Goal: Check status: Check status

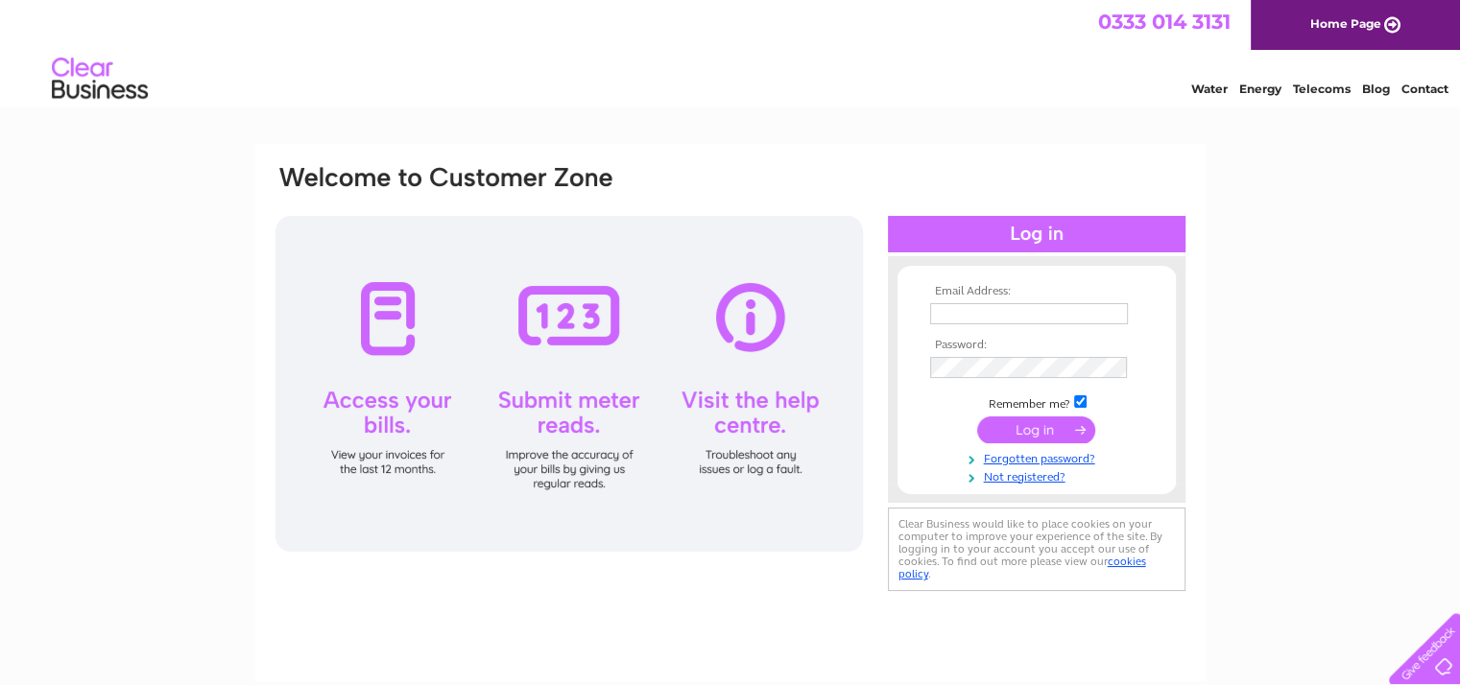
type input "opalilybridal@outlook.com"
click at [1021, 420] on input "submit" at bounding box center [1036, 430] width 118 height 27
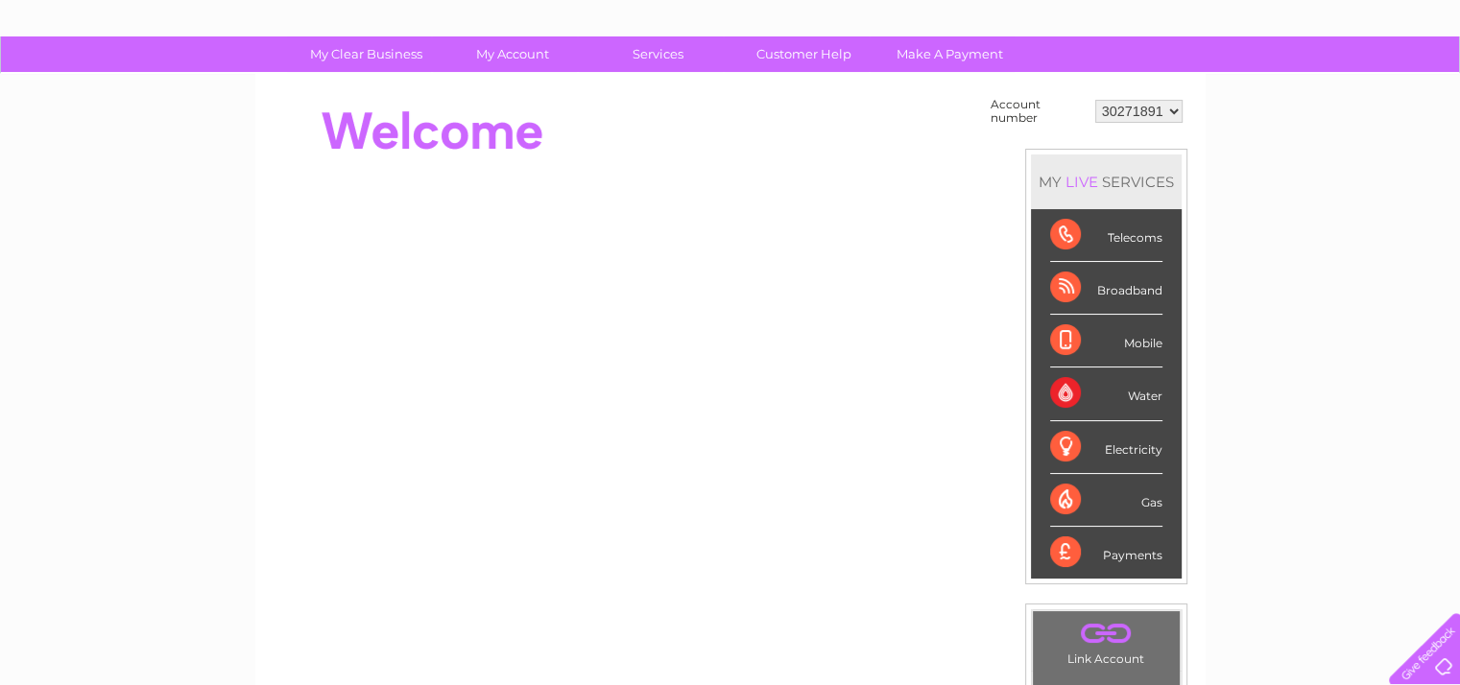
scroll to position [68, 0]
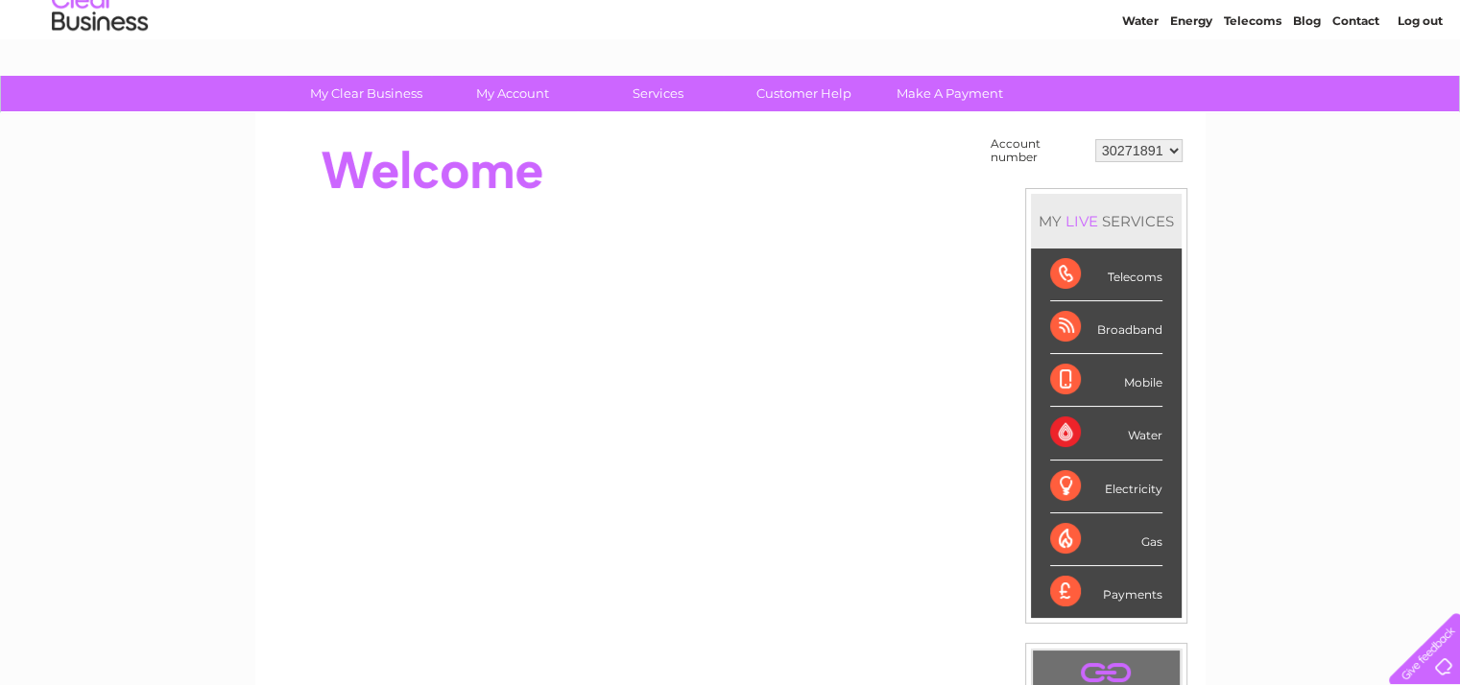
click at [1113, 149] on select "30271891 30316680" at bounding box center [1138, 150] width 87 height 23
select select "30316680"
click at [1095, 139] on select "30271891 30316680" at bounding box center [1138, 150] width 87 height 23
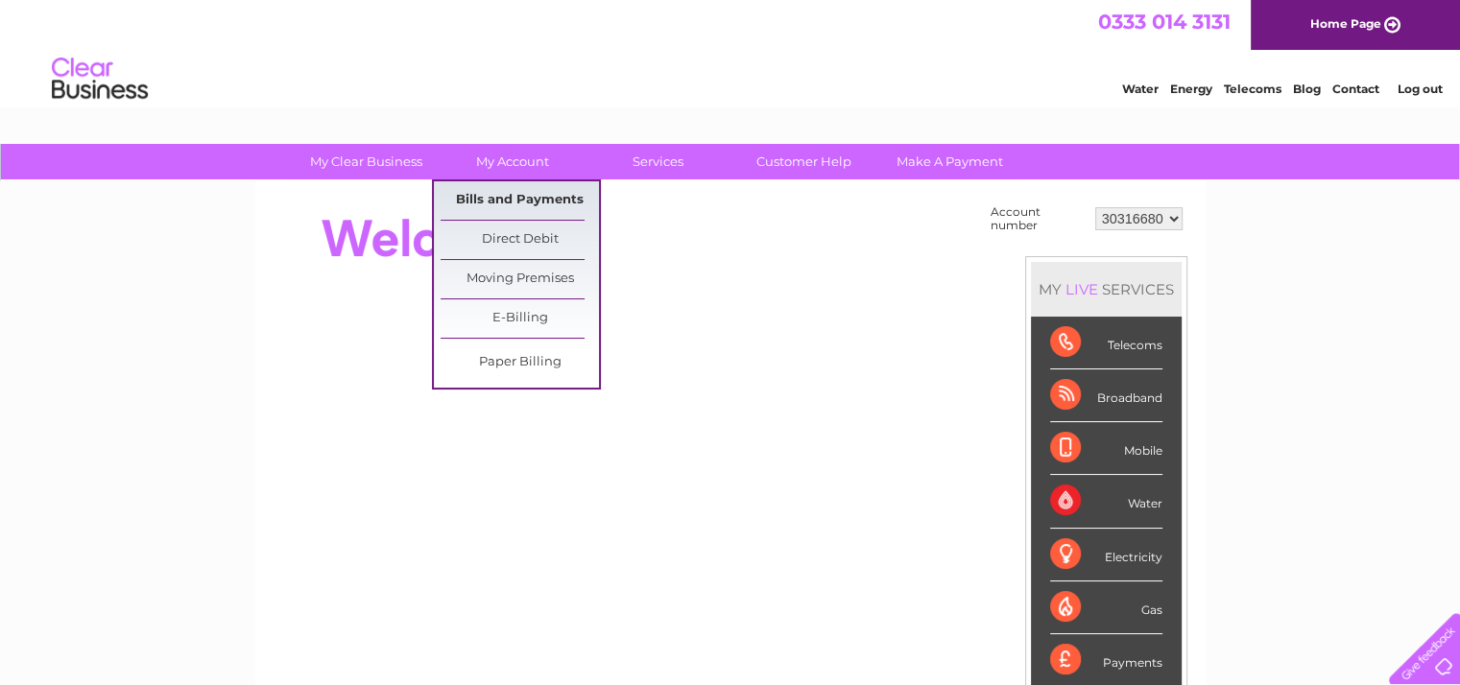
click at [524, 192] on link "Bills and Payments" at bounding box center [520, 200] width 158 height 38
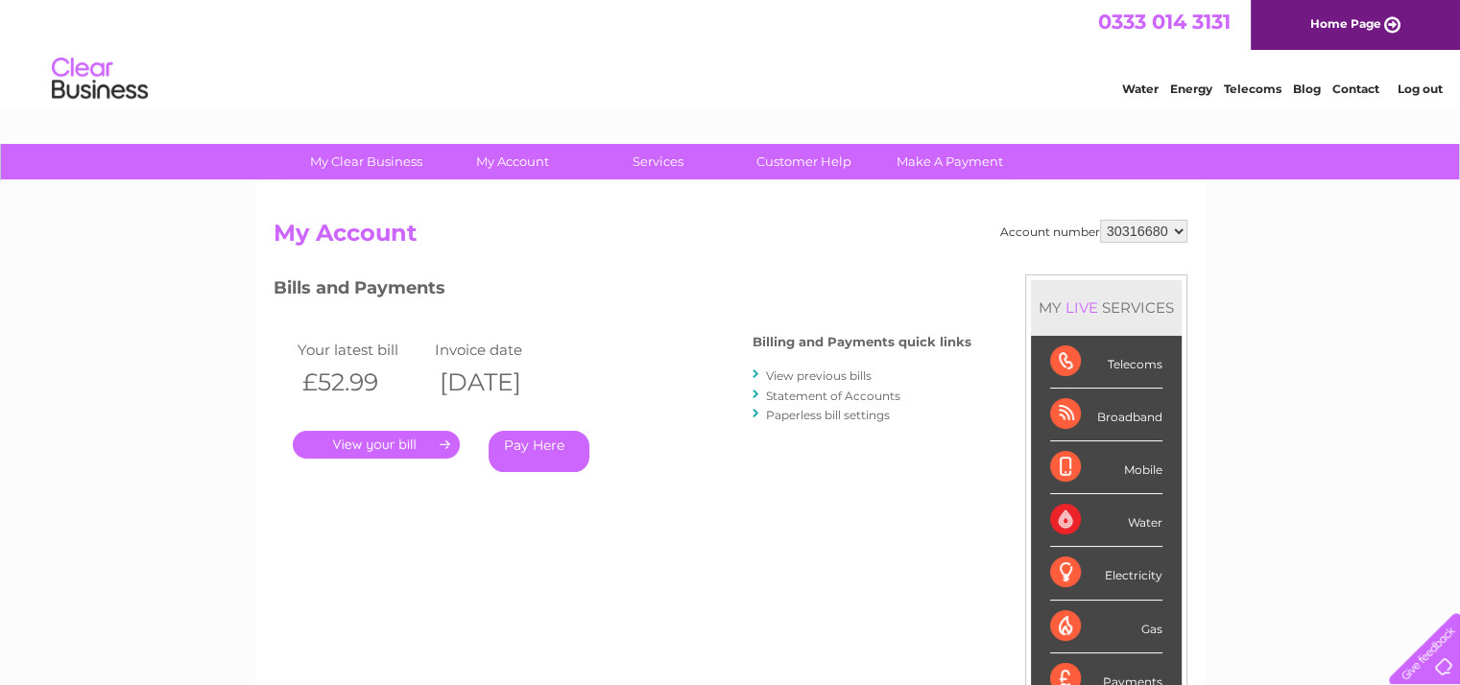
click at [399, 442] on link "." at bounding box center [376, 445] width 167 height 28
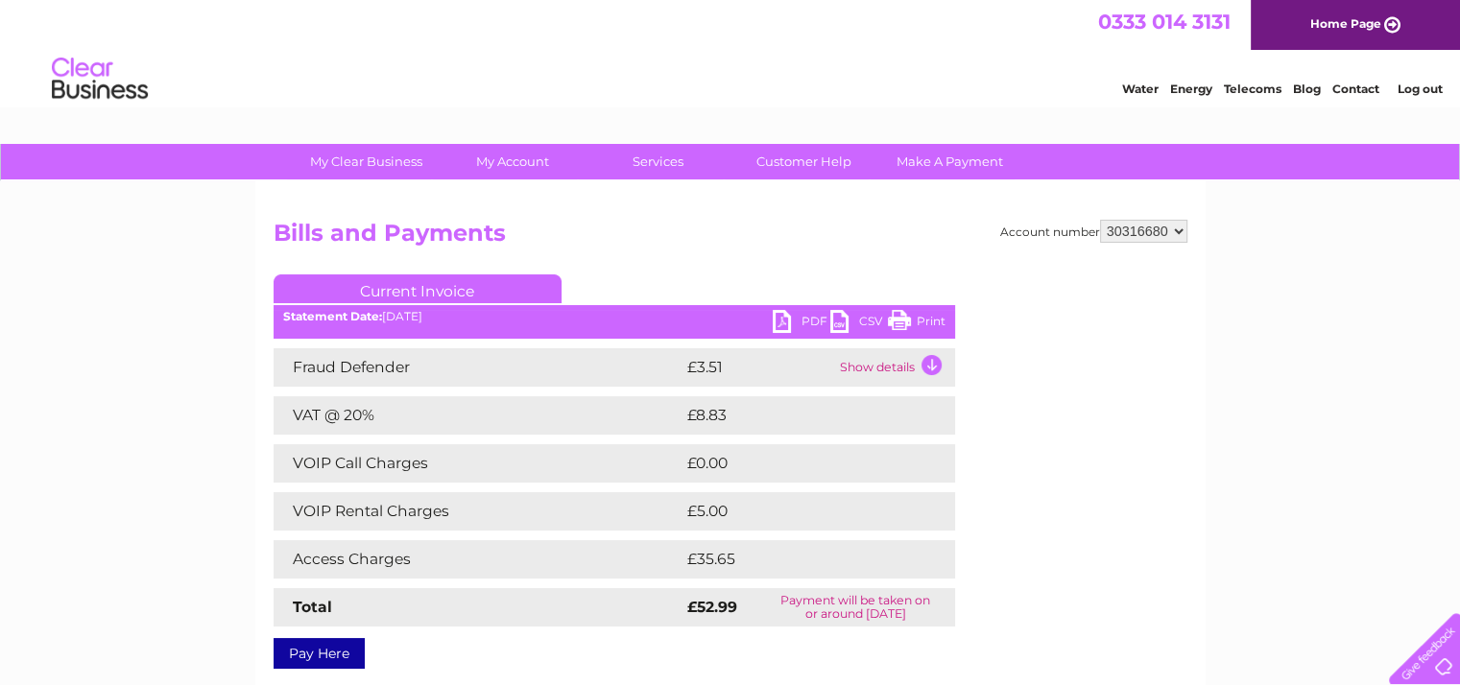
drag, startPoint x: 1470, startPoint y: 191, endPoint x: 1446, endPoint y: 97, distance: 97.1
click at [1151, 229] on select "30271891 30316680" at bounding box center [1143, 231] width 87 height 23
select select "30271891"
click at [1100, 220] on select "30271891 30316680" at bounding box center [1143, 231] width 87 height 23
click at [693, 235] on h2 "Bills and Payments" at bounding box center [731, 238] width 914 height 36
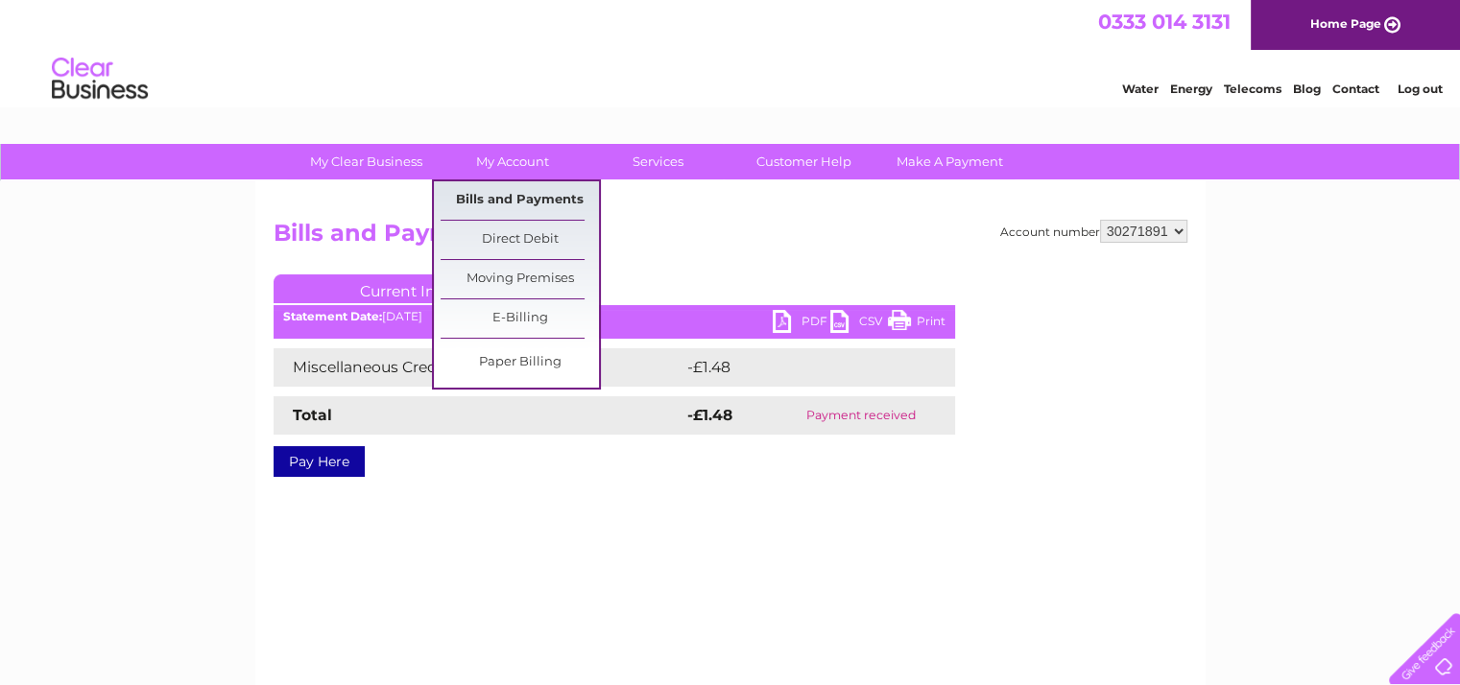
click at [515, 196] on link "Bills and Payments" at bounding box center [520, 200] width 158 height 38
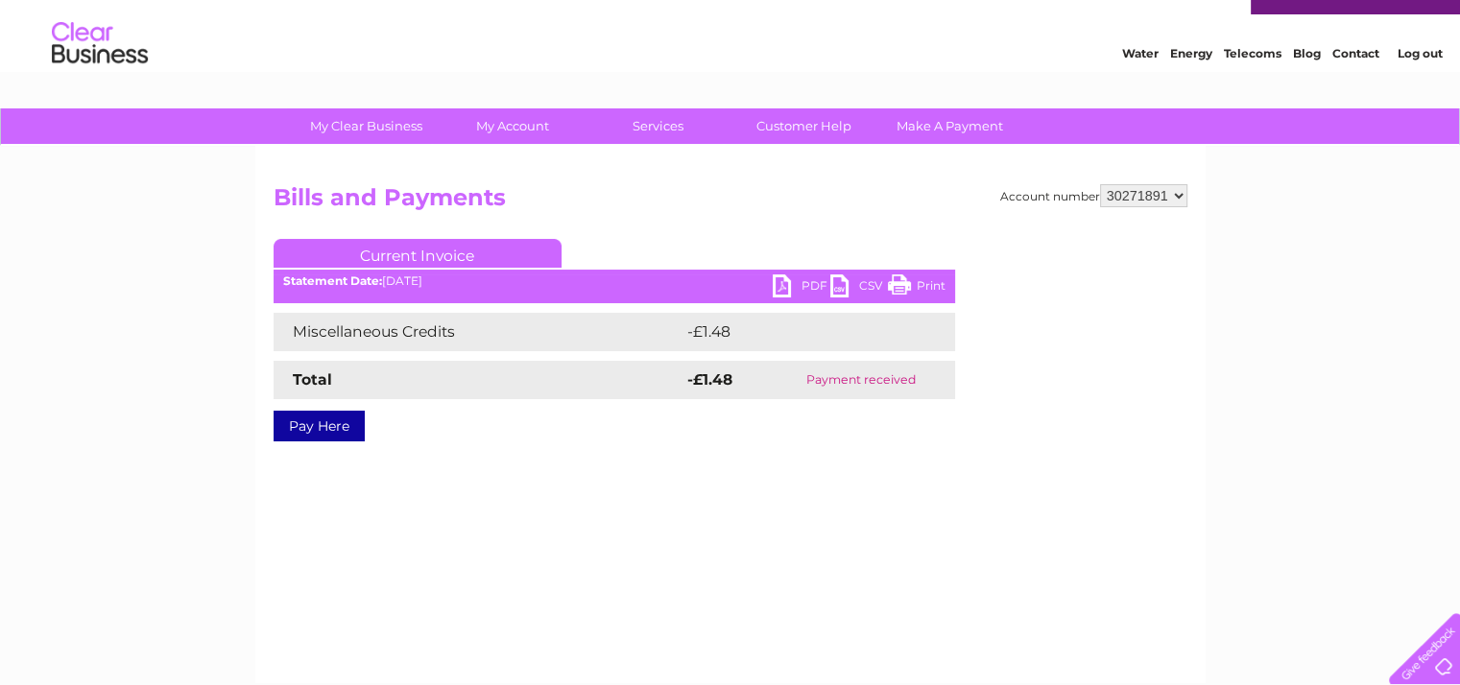
scroll to position [37, 0]
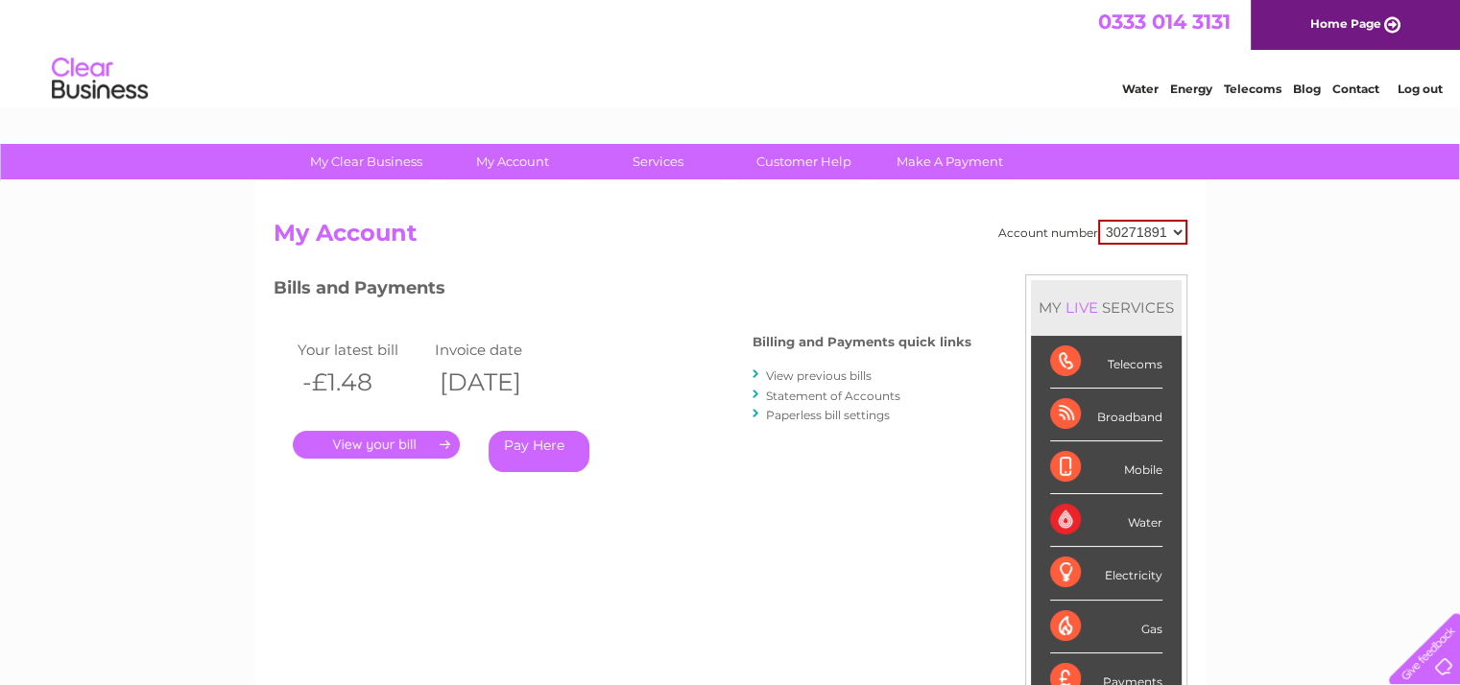
click at [402, 440] on link "." at bounding box center [376, 445] width 167 height 28
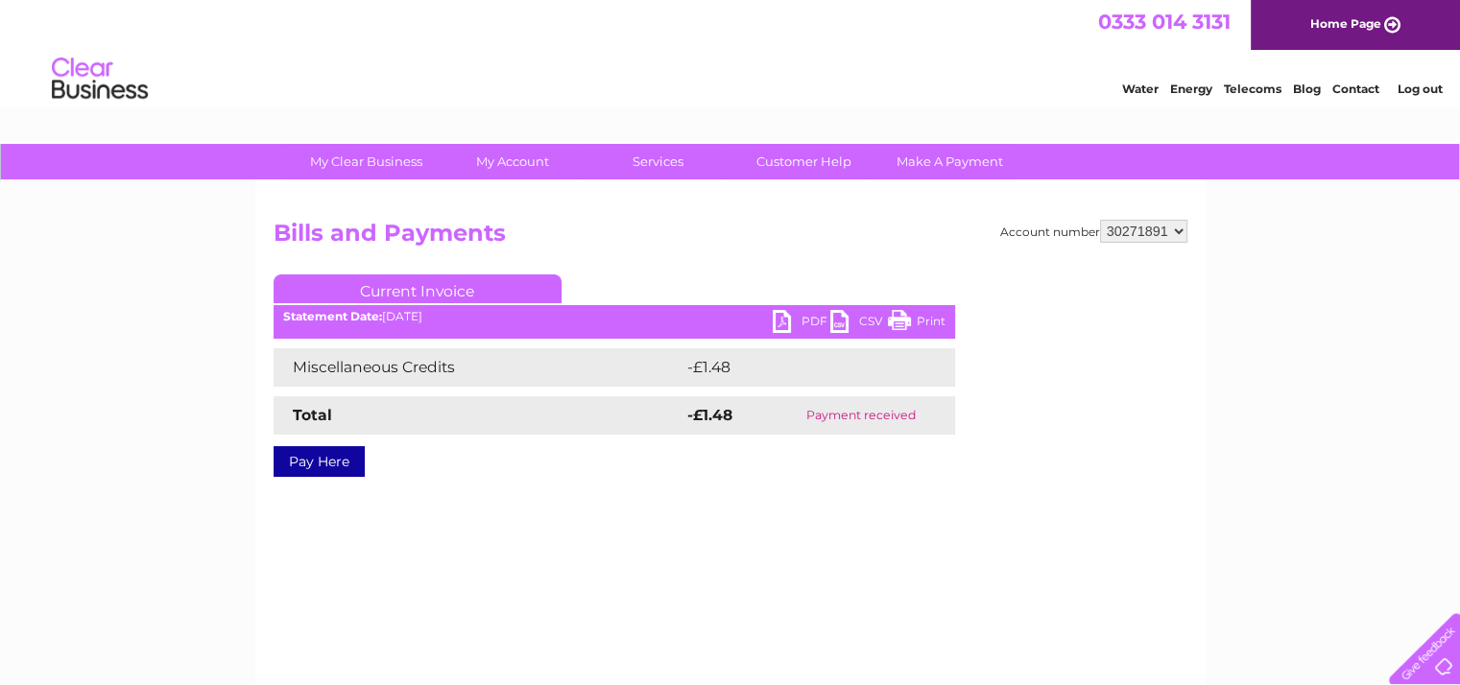
click at [1145, 230] on select "30271891 30316680" at bounding box center [1143, 231] width 87 height 23
select select "30316680"
click at [1100, 220] on select "30271891 30316680" at bounding box center [1143, 231] width 87 height 23
